Goal: Communication & Community: Answer question/provide support

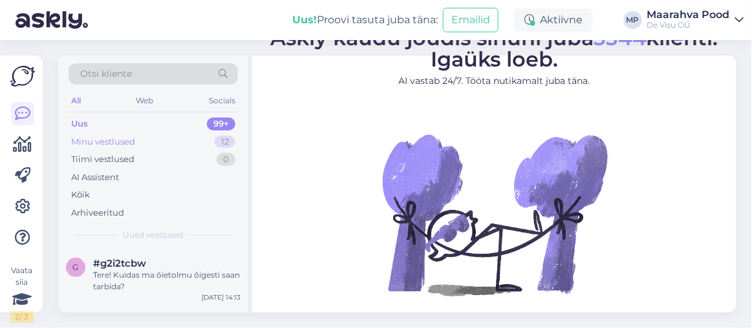
click at [113, 142] on div "Minu vestlused" at bounding box center [103, 142] width 64 height 13
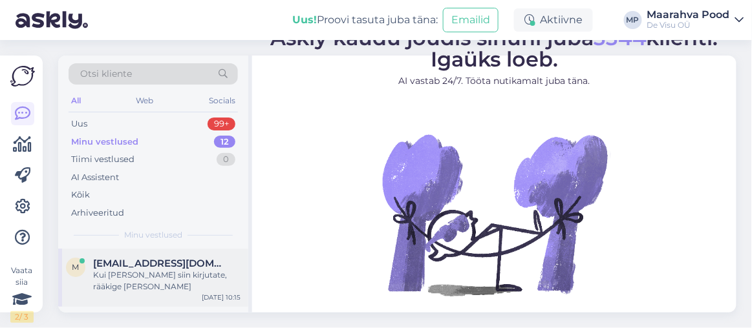
click at [147, 273] on div "Kui [PERSON_NAME] siin kirjutate, rääkige [PERSON_NAME]" at bounding box center [166, 281] width 147 height 23
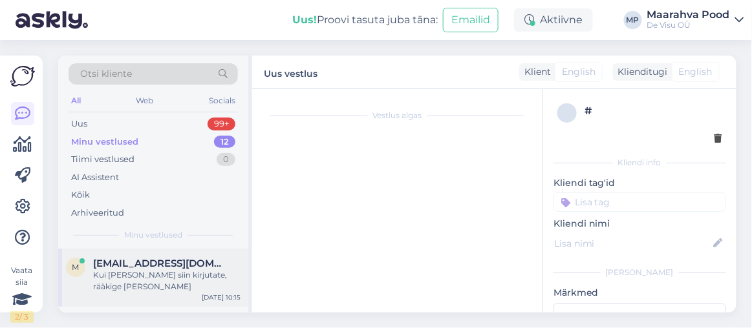
click at [147, 273] on div "m [EMAIL_ADDRESS][DOMAIN_NAME] Kui [PERSON_NAME] siin kirjutate, rääkige [PERSO…" at bounding box center [153, 278] width 190 height 58
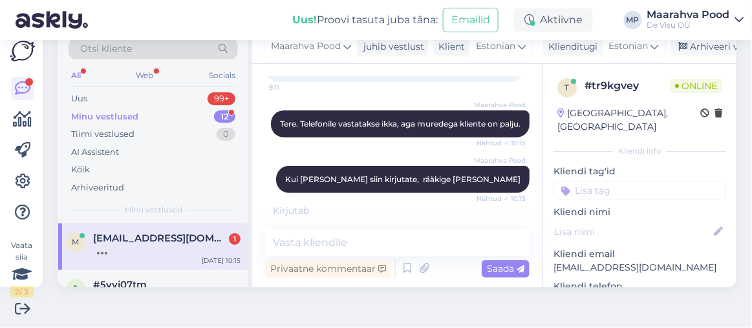
scroll to position [182, 0]
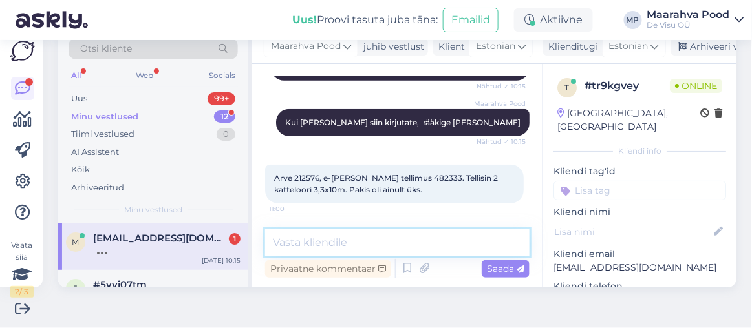
click at [348, 239] on textarea at bounding box center [397, 243] width 264 height 27
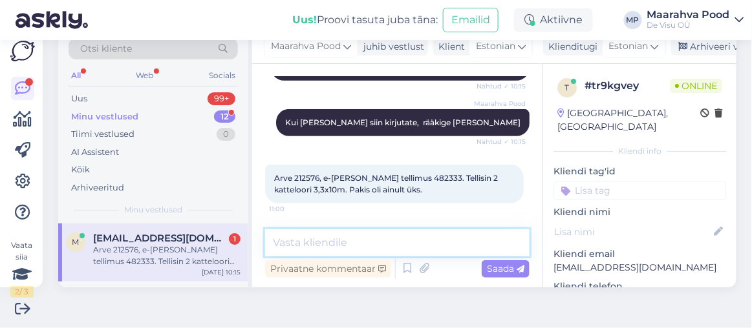
click at [378, 230] on textarea at bounding box center [397, 243] width 264 height 27
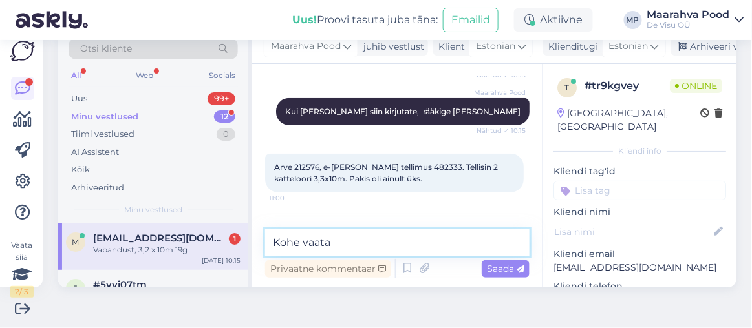
scroll to position [237, 0]
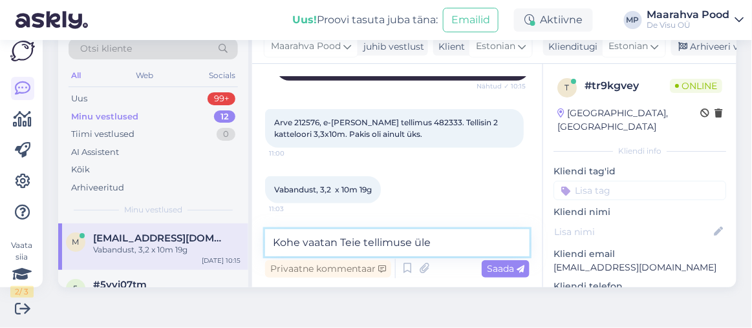
type textarea "Kohe vaatan Teie tellimuse üle."
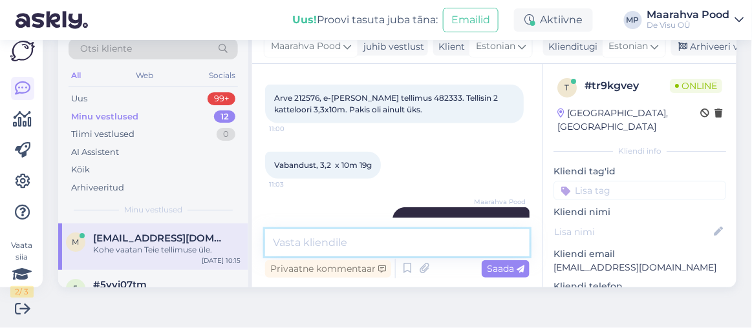
scroll to position [175, 0]
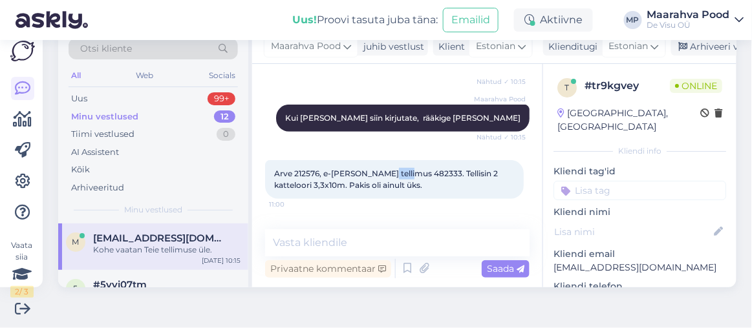
drag, startPoint x: 409, startPoint y: 183, endPoint x: 384, endPoint y: 183, distance: 25.2
click at [384, 183] on span "Arve 212576, e-[PERSON_NAME] tellimus 482333. Tellisin 2 katteloori 3,3x10m. Pa…" at bounding box center [387, 179] width 226 height 21
copy span "482333"
click at [301, 246] on textarea at bounding box center [397, 243] width 264 height 27
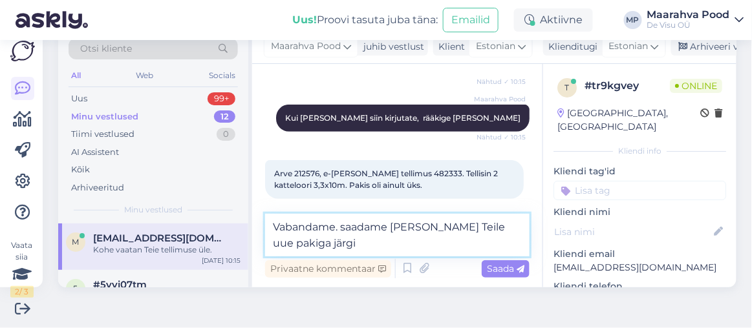
type textarea "Vabandame. saadame [PERSON_NAME] Teile uue pakiga järgi."
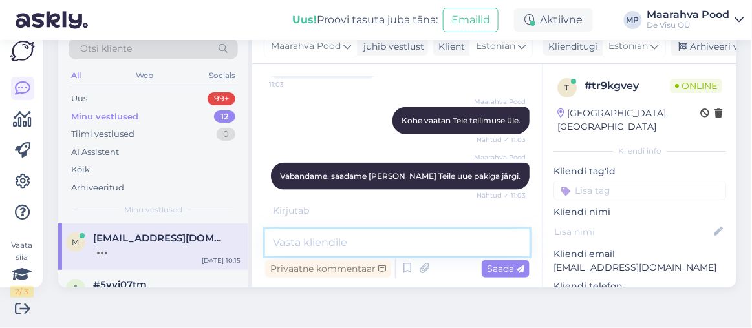
scroll to position [403, 0]
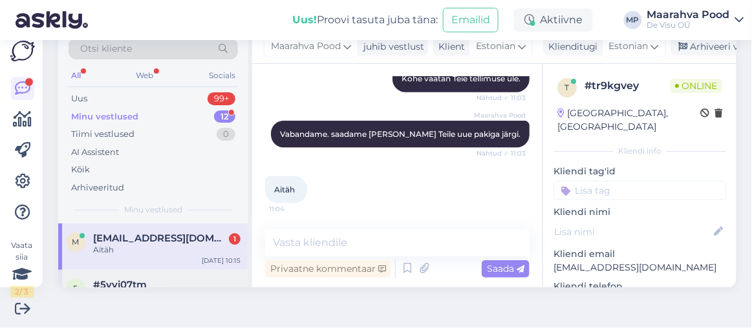
click at [148, 279] on div "#5vvi07tm" at bounding box center [166, 285] width 147 height 12
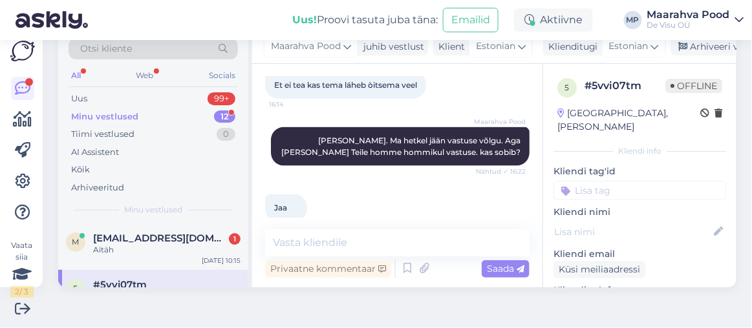
scroll to position [681, 0]
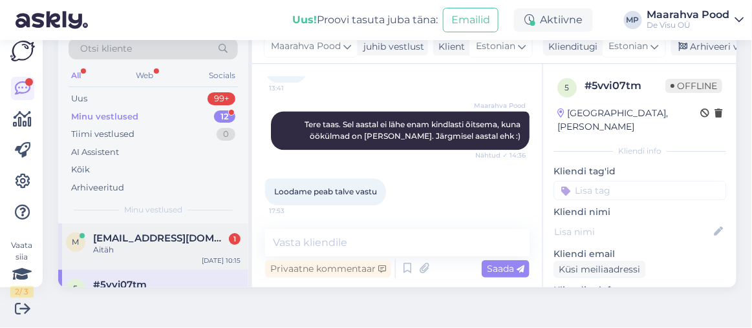
click at [143, 244] on div "Aitäh" at bounding box center [166, 250] width 147 height 12
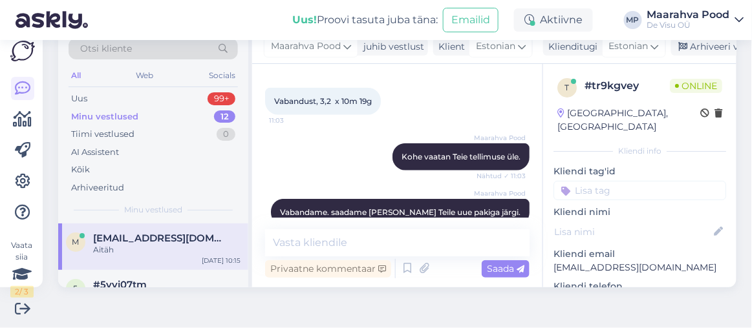
scroll to position [403, 0]
